Goal: Information Seeking & Learning: Check status

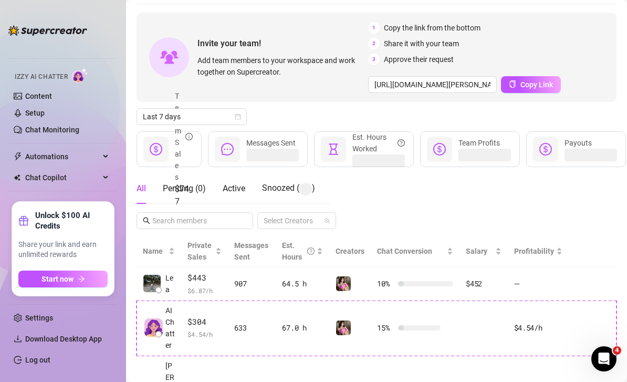
scroll to position [43, 0]
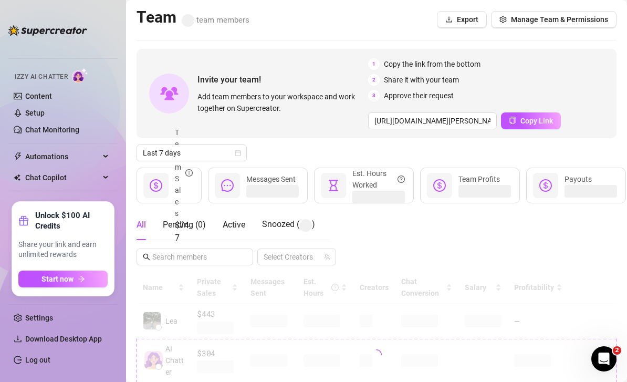
click at [74, 58] on link "Creator Analytics" at bounding box center [67, 49] width 84 height 17
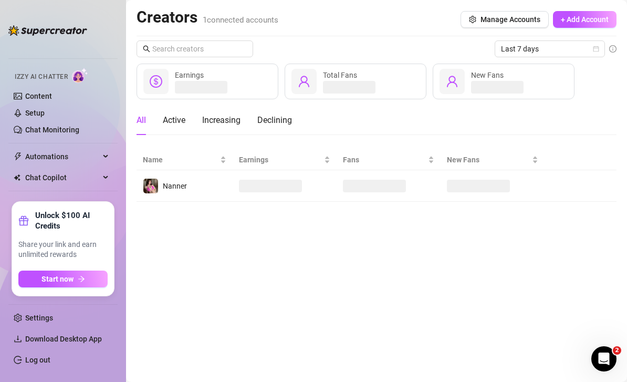
click at [69, 58] on link "Team Analytics" at bounding box center [50, 53] width 51 height 8
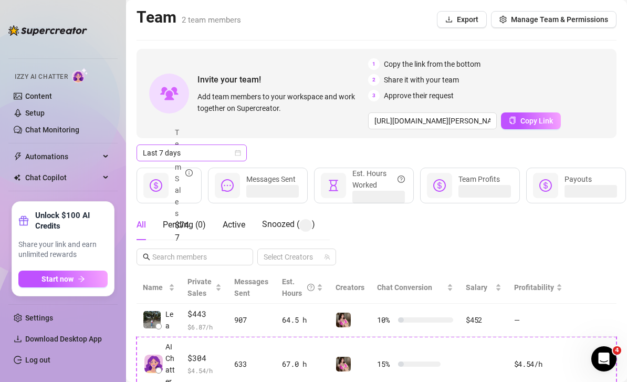
click at [232, 152] on span "Last 7 days" at bounding box center [192, 153] width 98 height 16
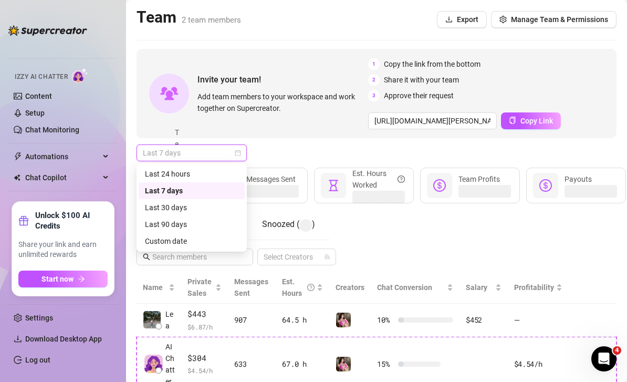
click at [200, 241] on div "Custom date" at bounding box center [192, 241] width 94 height 12
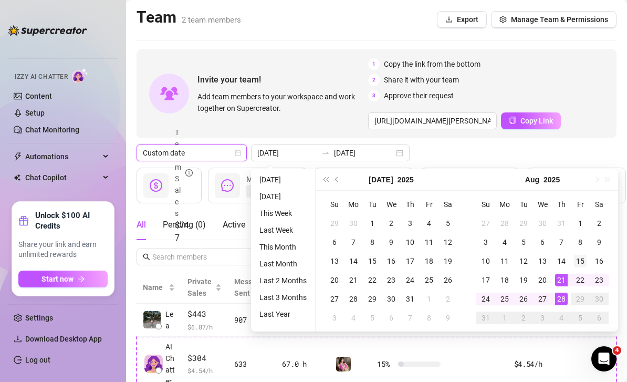
click at [577, 264] on div "15" at bounding box center [580, 261] width 13 height 13
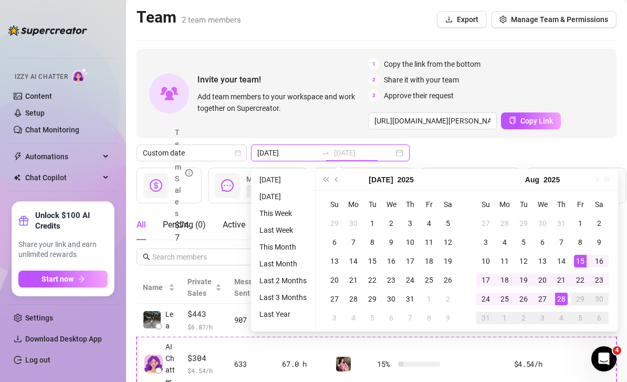
type input "[DATE]"
click at [561, 300] on div "28" at bounding box center [561, 299] width 13 height 13
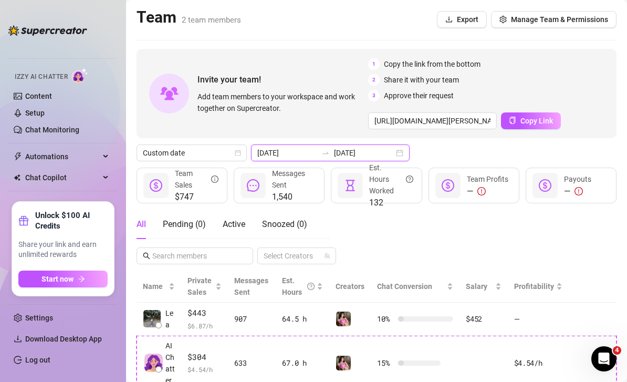
click at [377, 150] on input "[DATE]" at bounding box center [364, 153] width 60 height 12
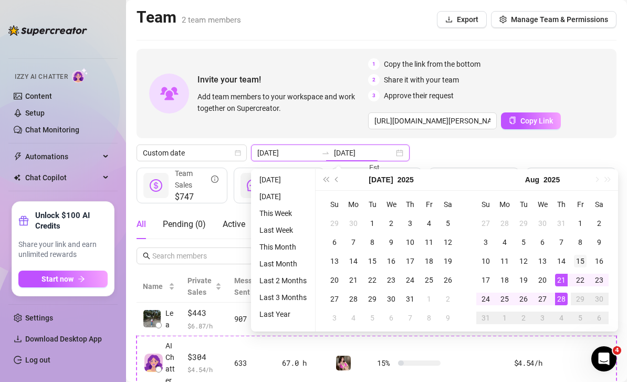
type input "[DATE]"
click at [579, 258] on div "15" at bounding box center [580, 261] width 13 height 13
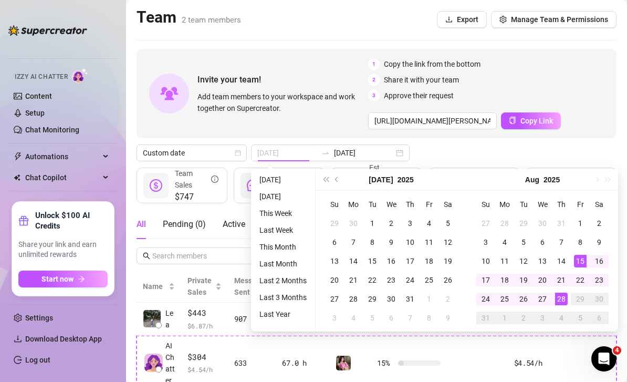
click at [562, 299] on div "28" at bounding box center [561, 299] width 13 height 13
type input "[DATE]"
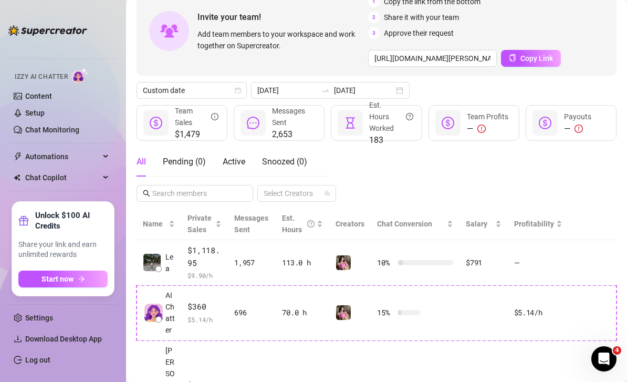
scroll to position [62, 0]
